Goal: Information Seeking & Learning: Learn about a topic

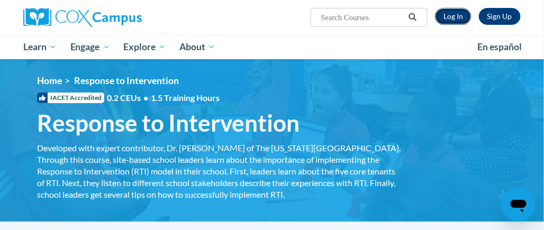
click at [457, 17] on link "Log In" at bounding box center [453, 16] width 37 height 17
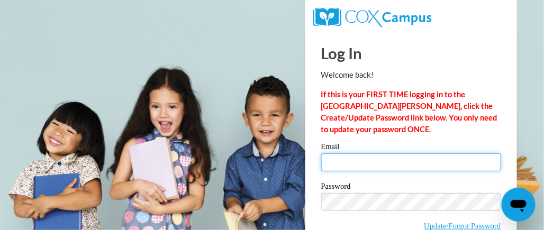
type input "ryan.jones@capital.k12.de.us"
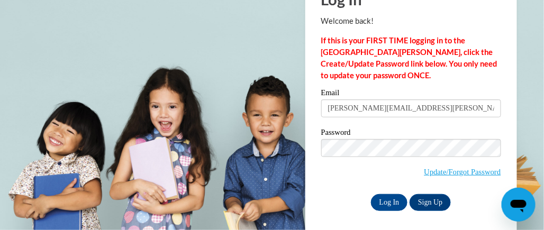
scroll to position [58, 0]
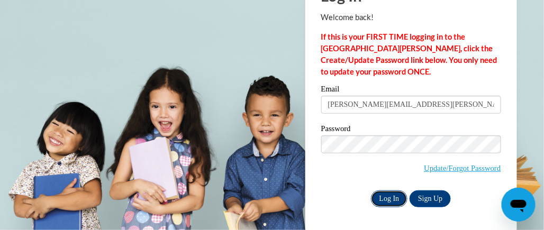
click at [391, 190] on input "Log In" at bounding box center [389, 198] width 37 height 17
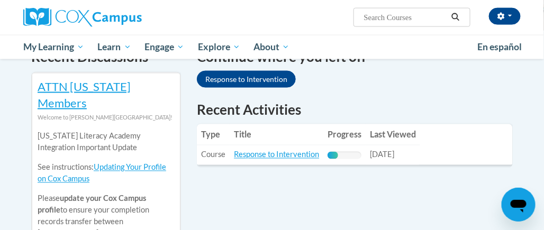
scroll to position [349, 0]
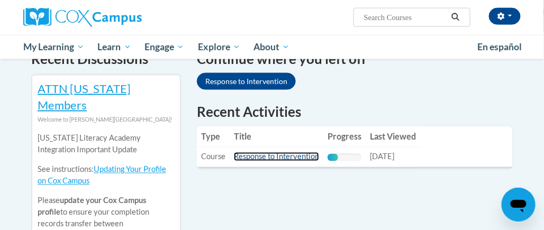
click at [257, 152] on link "Response to Intervention" at bounding box center [276, 156] width 85 height 9
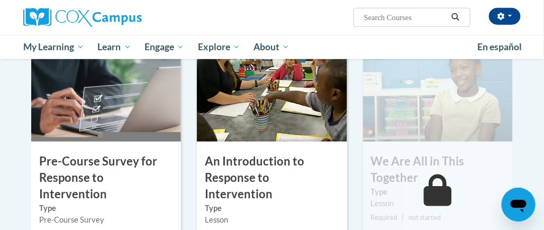
scroll to position [239, 0]
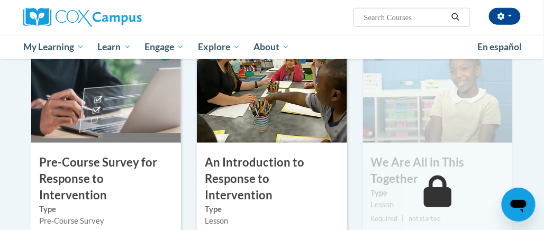
click at [287, 150] on div "2 An Introduction to Response to Intervention Type Lesson Required | started Es…" at bounding box center [272, 182] width 150 height 290
click at [284, 126] on img at bounding box center [272, 90] width 150 height 106
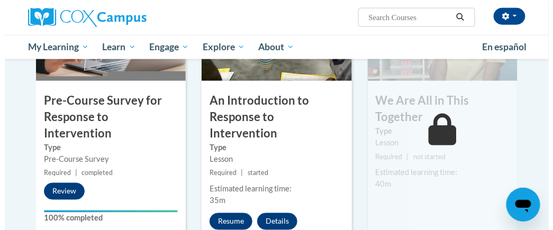
scroll to position [304, 0]
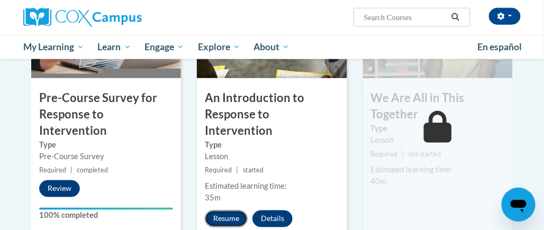
click at [217, 211] on button "Resume" at bounding box center [226, 219] width 43 height 17
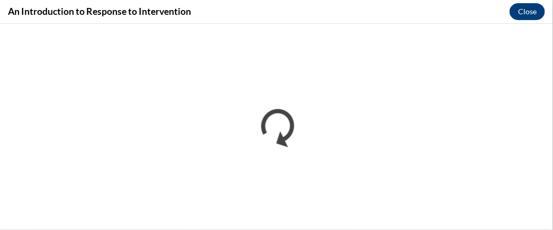
scroll to position [0, 0]
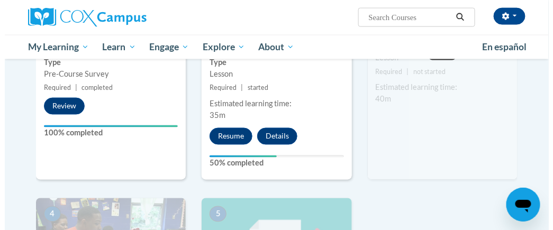
scroll to position [304, 0]
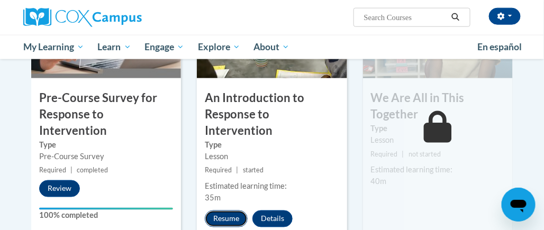
click at [220, 211] on button "Resume" at bounding box center [226, 219] width 43 height 17
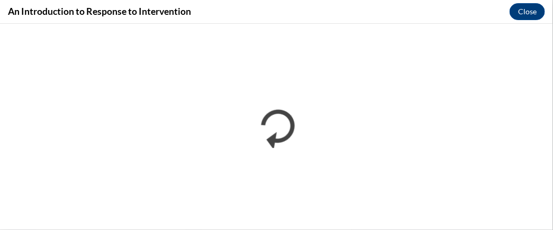
scroll to position [0, 0]
